Goal: Task Accomplishment & Management: Manage account settings

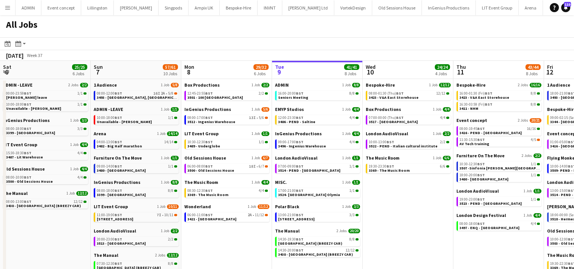
scroll to position [0, 181]
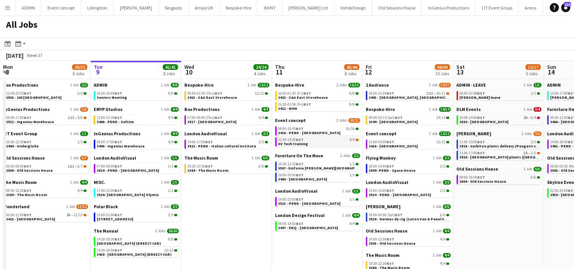
click at [300, 142] on span "AV Tech training" at bounding box center [293, 143] width 30 height 5
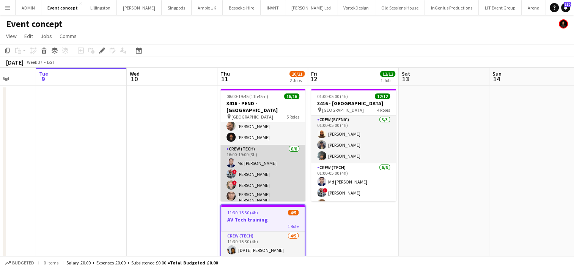
scroll to position [19, 0]
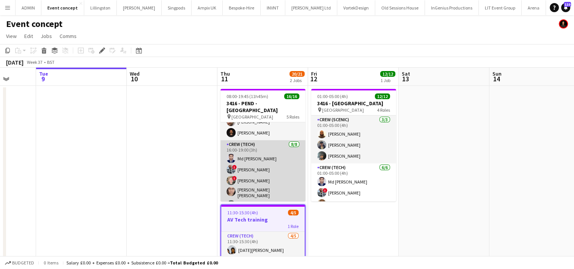
click at [258, 171] on app-card-role "Crew (Tech) 8/8 16:00-19:00 (3h) Md Mosabbit Hridoy ! Kieran Brooks ! Calum War…" at bounding box center [262, 192] width 85 height 105
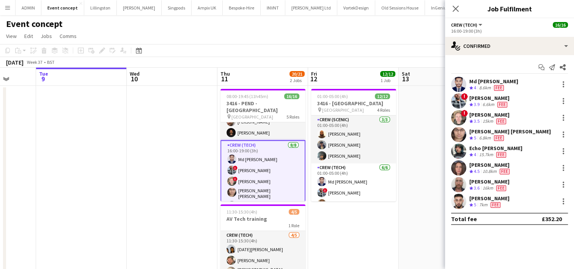
click at [489, 96] on div "Kieran Brooks" at bounding box center [489, 97] width 40 height 7
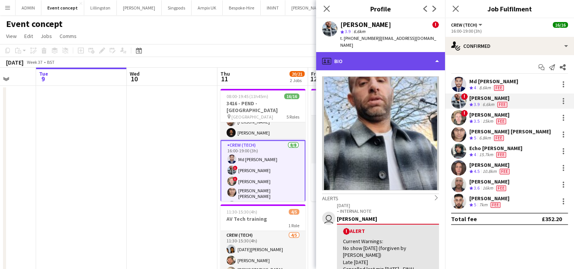
click at [392, 62] on div "profile Bio" at bounding box center [380, 61] width 129 height 18
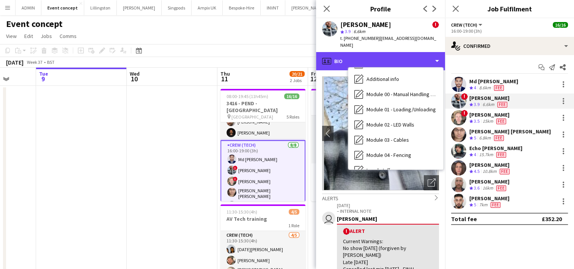
scroll to position [162, 0]
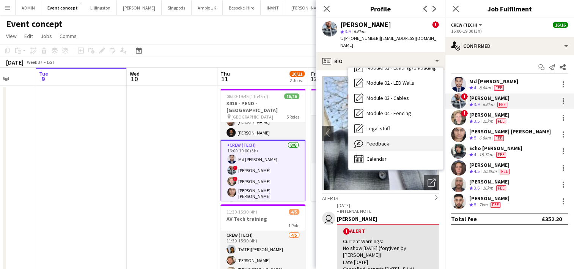
click at [387, 140] on div "Feedback Feedback" at bounding box center [395, 143] width 95 height 15
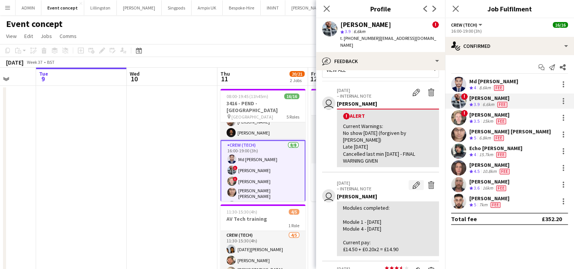
scroll to position [8, 0]
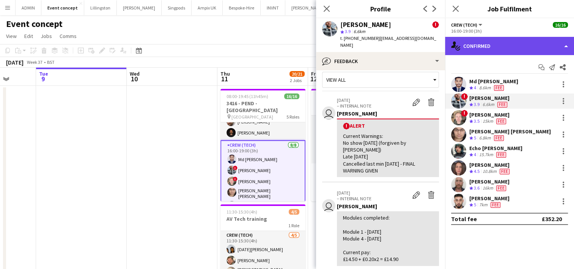
click at [523, 49] on div "single-neutral-actions-check-2 Confirmed" at bounding box center [509, 46] width 129 height 18
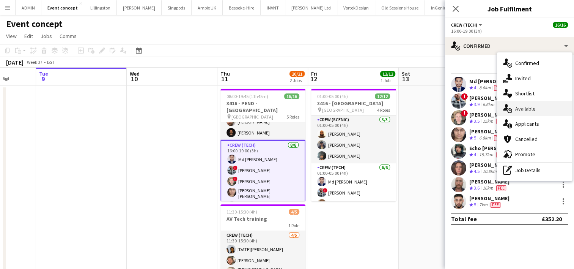
click at [538, 108] on div "single-neutral-actions-upload Available" at bounding box center [534, 108] width 75 height 15
